Goal: Information Seeking & Learning: Learn about a topic

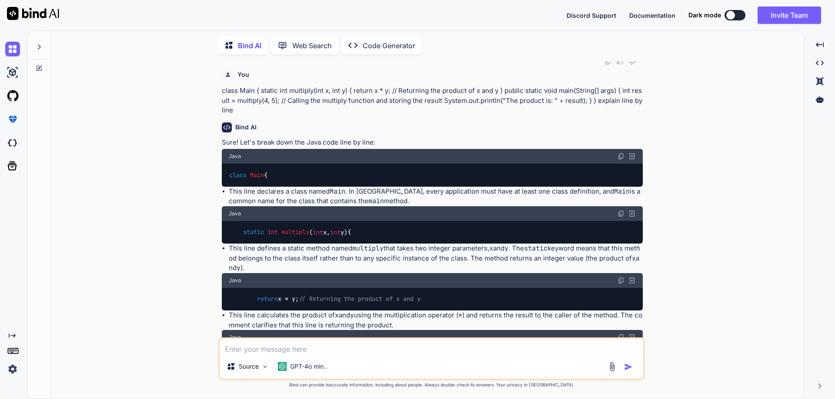
scroll to position [2032, 0]
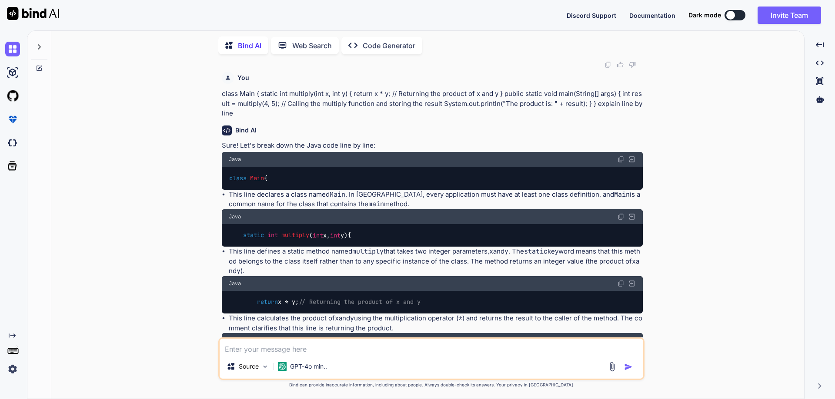
drag, startPoint x: 266, startPoint y: 216, endPoint x: 407, endPoint y: 219, distance: 141.3
drag, startPoint x: 323, startPoint y: 207, endPoint x: 234, endPoint y: 204, distance: 89.1
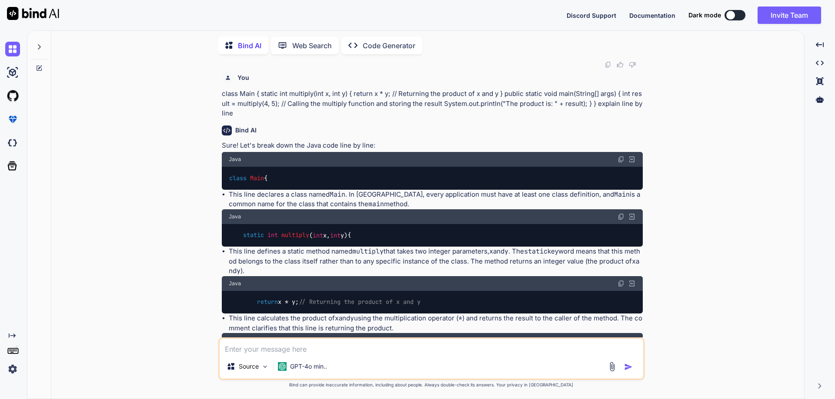
drag, startPoint x: 375, startPoint y: 266, endPoint x: 256, endPoint y: 266, distance: 119.5
drag, startPoint x: 253, startPoint y: 264, endPoint x: 518, endPoint y: 416, distance: 304.9
click at [518, 399] on html "Discord Support Documentation Dark mode Invite Team Created with Pixso. Created…" at bounding box center [417, 199] width 835 height 399
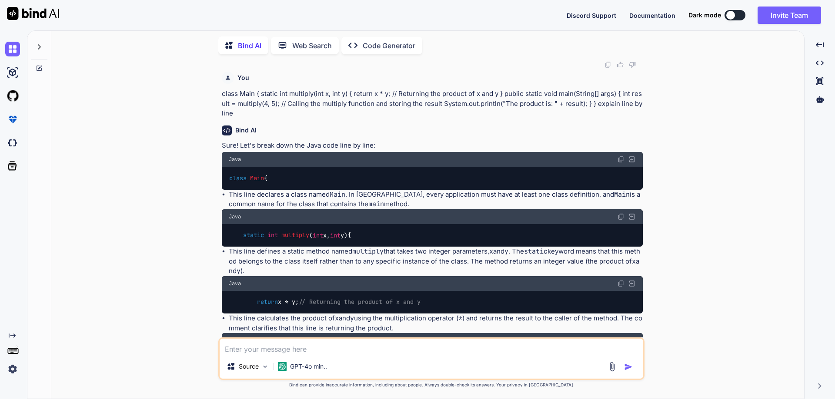
scroll to position [2154, 0]
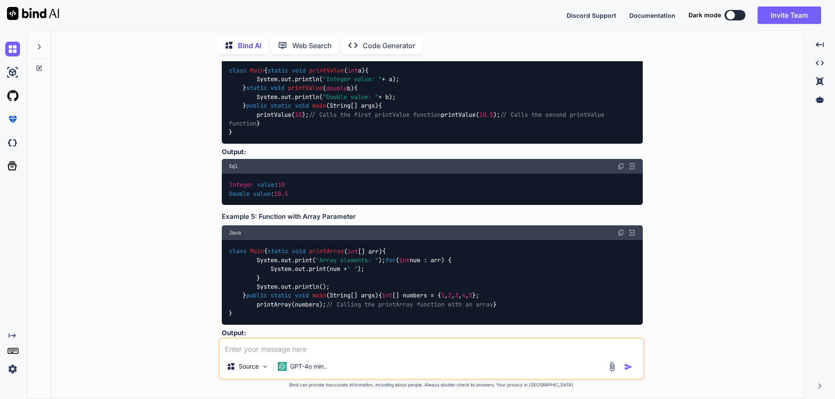
scroll to position [1632, 0]
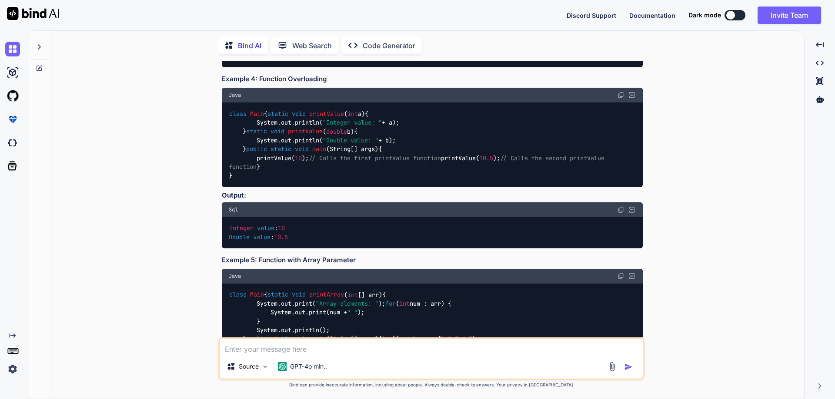
drag, startPoint x: 303, startPoint y: 208, endPoint x: 355, endPoint y: 208, distance: 51.7
drag, startPoint x: 387, startPoint y: 214, endPoint x: 224, endPoint y: 153, distance: 173.4
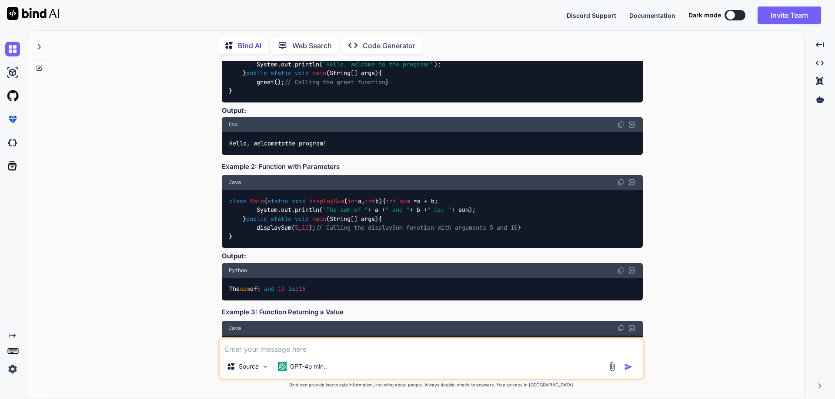
scroll to position [1241, 0]
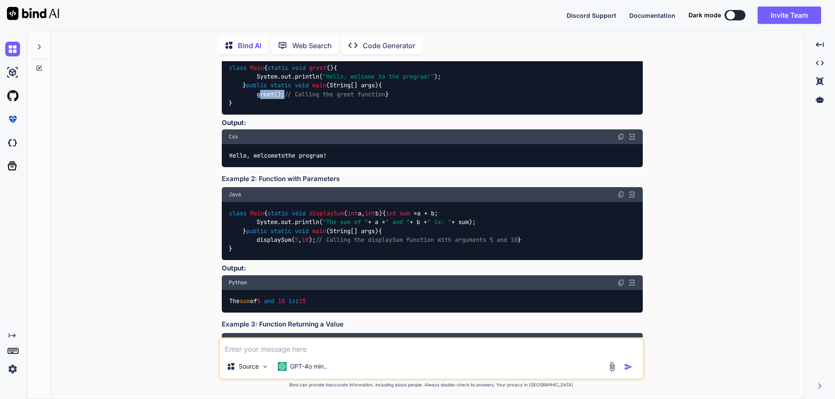
drag, startPoint x: 256, startPoint y: 230, endPoint x: 283, endPoint y: 229, distance: 27.0
click at [283, 108] on code "class Main { static void greet () { System.out.println( "Hello, welcome to the …" at bounding box center [335, 85] width 212 height 44
drag, startPoint x: 256, startPoint y: 230, endPoint x: 286, endPoint y: 226, distance: 30.2
click at [286, 108] on code "class Main { static void greet () { System.out.println( "Hello, welcome to the …" at bounding box center [335, 85] width 212 height 44
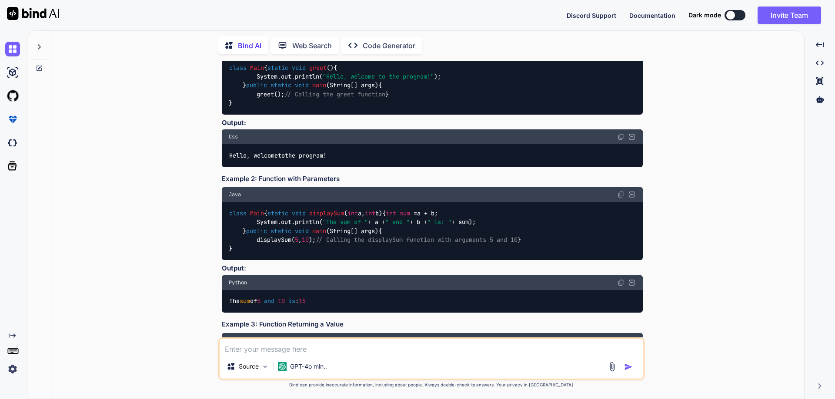
click at [286, 108] on code "class Main { static void greet () { System.out.println( "Hello, welcome to the …" at bounding box center [335, 85] width 212 height 44
drag, startPoint x: 286, startPoint y: 181, endPoint x: 336, endPoint y: 183, distance: 50.5
click at [336, 115] on div "class Main { static void greet () { System.out.println( "Hello, welcome to the …" at bounding box center [432, 86] width 421 height 58
drag, startPoint x: 468, startPoint y: 193, endPoint x: 254, endPoint y: 196, distance: 213.4
click at [254, 115] on div "class Main { static void greet () { System.out.println( "Hello, welcome to the …" at bounding box center [432, 86] width 421 height 58
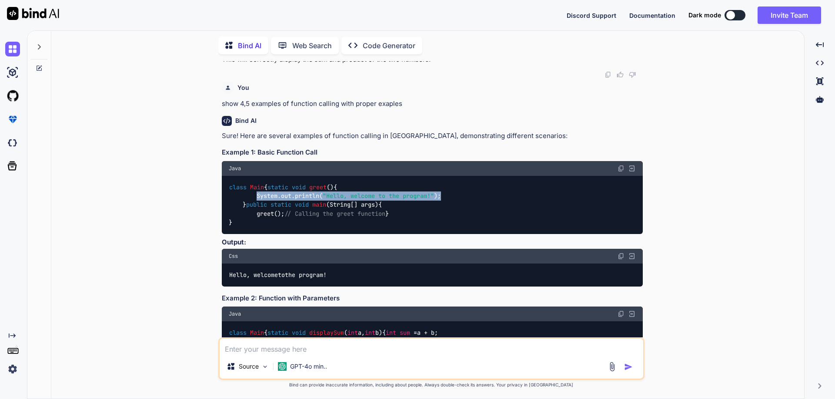
scroll to position [1284, 0]
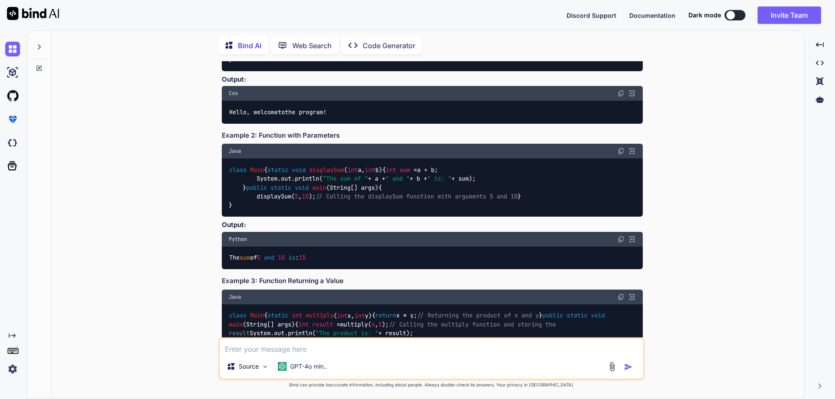
click at [267, 28] on span "static" at bounding box center [277, 24] width 21 height 8
click at [243, 28] on span "class" at bounding box center [237, 24] width 17 height 8
click at [241, 28] on span "class" at bounding box center [237, 24] width 17 height 8
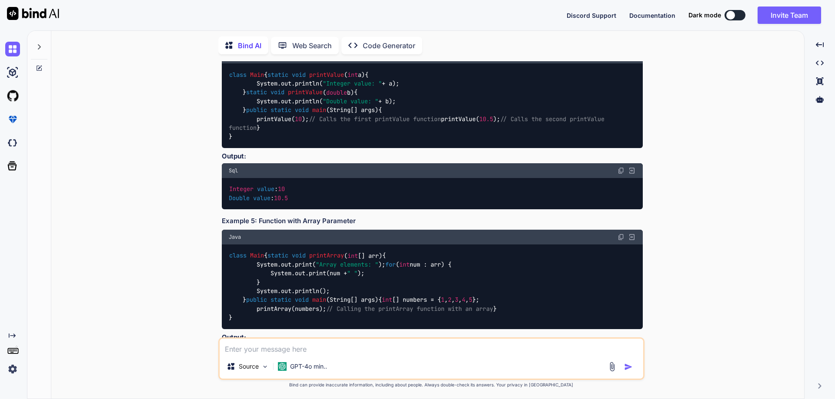
scroll to position [1676, 0]
